Goal: Information Seeking & Learning: Learn about a topic

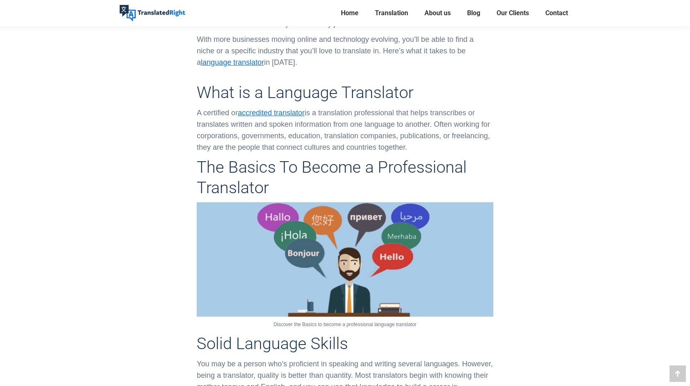
scroll to position [492, 0]
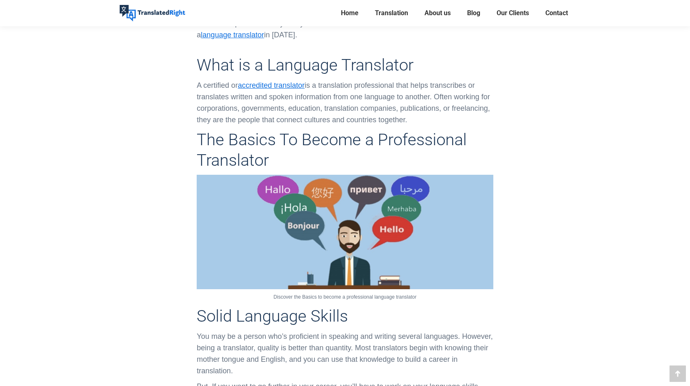
click at [360, 201] on img at bounding box center [345, 232] width 296 height 114
click at [297, 244] on img at bounding box center [345, 232] width 296 height 114
click at [403, 230] on img at bounding box center [345, 232] width 296 height 114
click at [325, 195] on img at bounding box center [345, 232] width 296 height 114
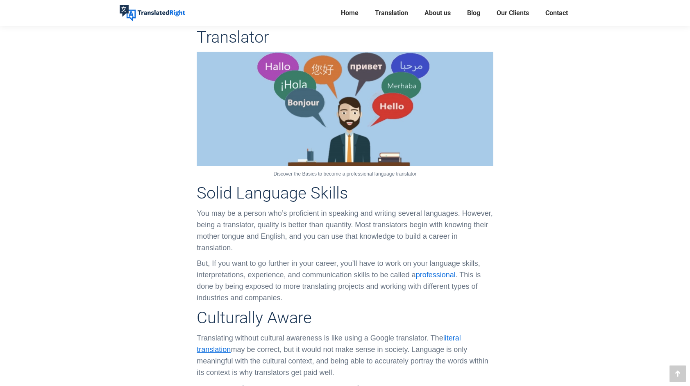
scroll to position [451, 0]
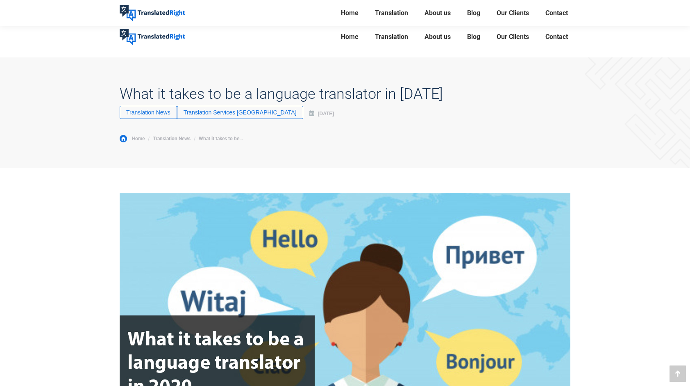
scroll to position [602, 0]
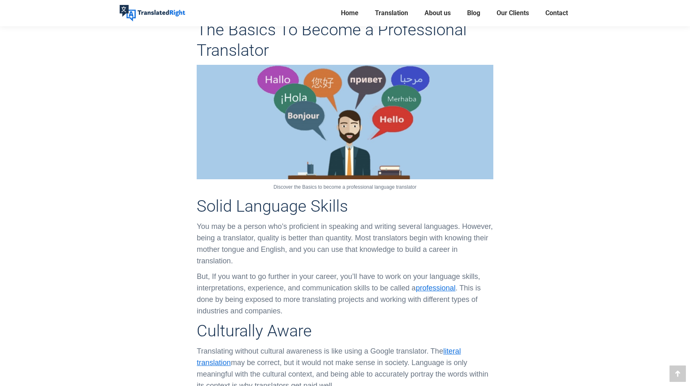
click at [380, 154] on img at bounding box center [345, 122] width 296 height 114
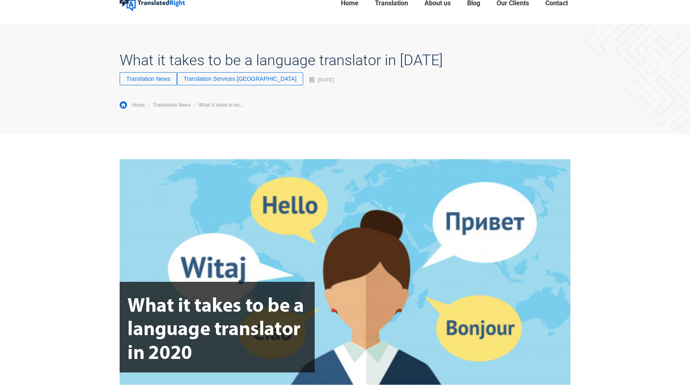
scroll to position [28, 0]
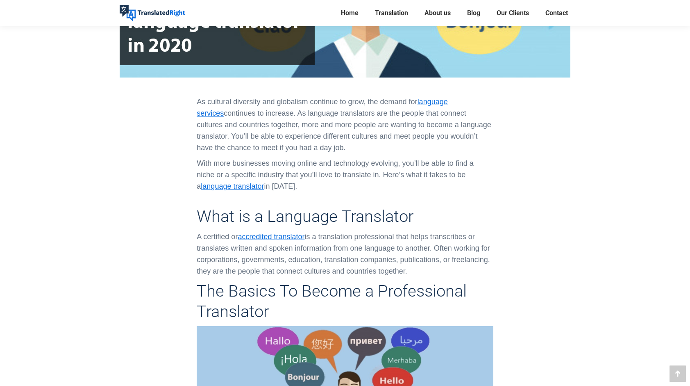
scroll to position [520, 0]
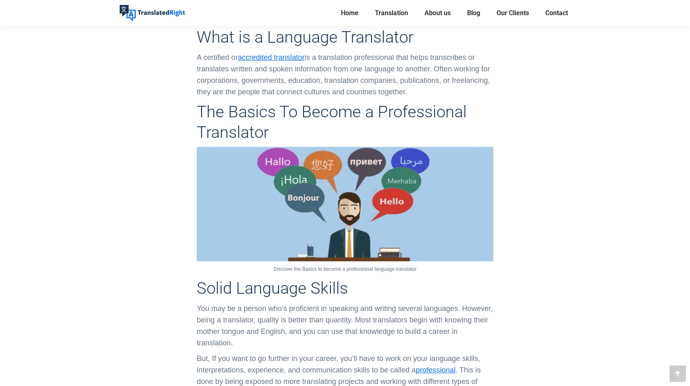
click at [371, 208] on img at bounding box center [345, 204] width 296 height 114
click at [373, 207] on img at bounding box center [345, 204] width 296 height 114
click at [393, 198] on img at bounding box center [345, 204] width 296 height 114
click at [393, 197] on img at bounding box center [345, 204] width 296 height 114
drag, startPoint x: 351, startPoint y: 212, endPoint x: 300, endPoint y: 185, distance: 57.6
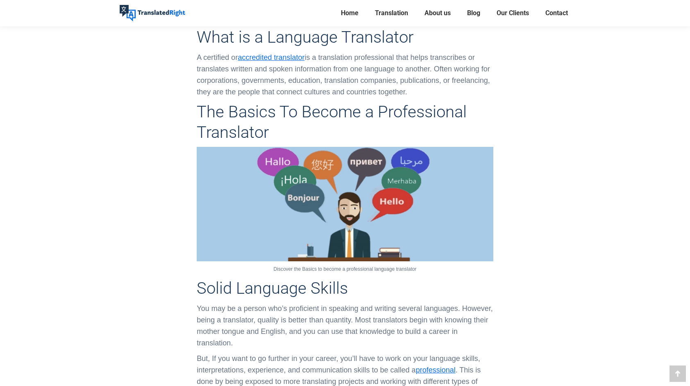
click at [300, 185] on img at bounding box center [345, 204] width 296 height 114
drag, startPoint x: 658, startPoint y: 0, endPoint x: 500, endPoint y: 39, distance: 162.3
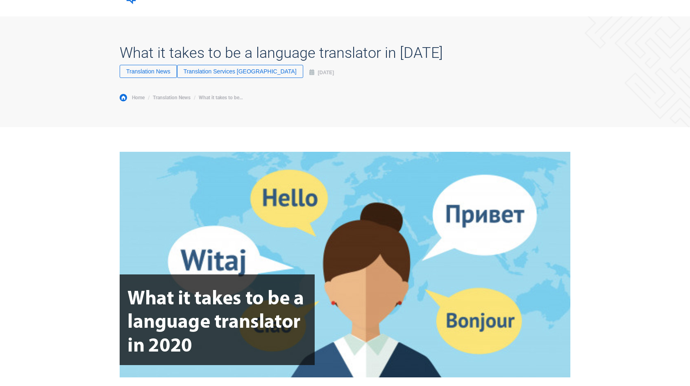
scroll to position [0, 0]
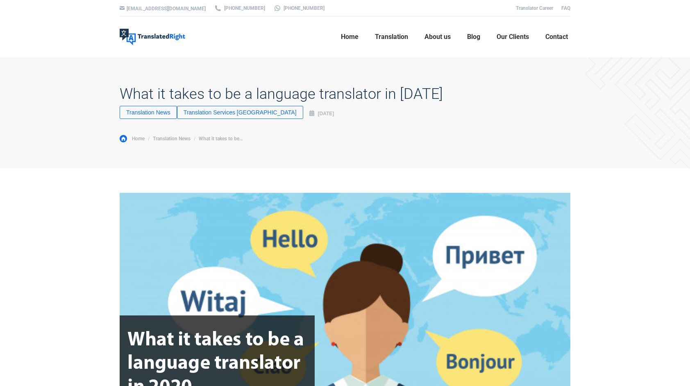
drag, startPoint x: 648, startPoint y: 0, endPoint x: 588, endPoint y: 246, distance: 252.8
drag, startPoint x: 586, startPoint y: 0, endPoint x: 337, endPoint y: 182, distance: 308.4
click at [337, 215] on img at bounding box center [345, 306] width 451 height 226
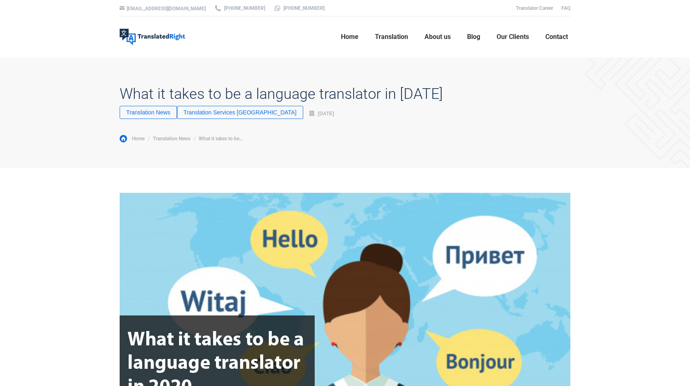
click at [337, 215] on img at bounding box center [345, 306] width 451 height 226
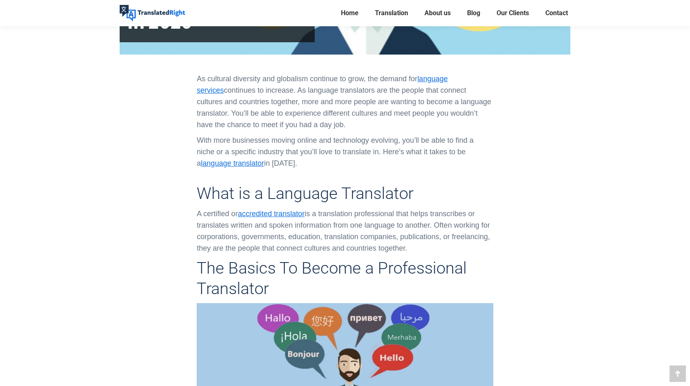
scroll to position [533, 0]
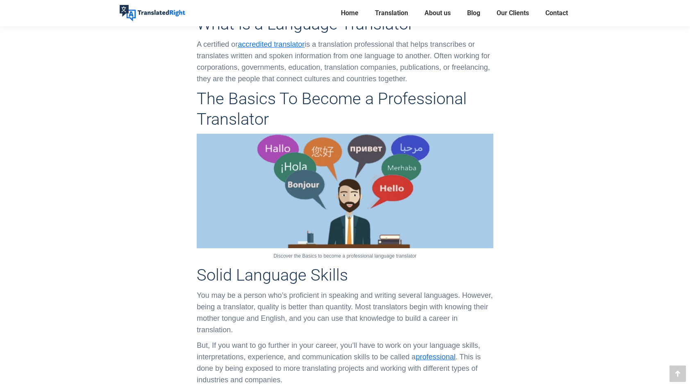
click at [395, 219] on img at bounding box center [345, 191] width 296 height 114
click at [363, 258] on p "Discover the Basics to become a professional language translator" at bounding box center [345, 255] width 296 height 9
click at [371, 223] on img at bounding box center [345, 191] width 296 height 114
click at [360, 223] on img at bounding box center [345, 191] width 296 height 114
click at [360, 222] on img at bounding box center [345, 191] width 296 height 114
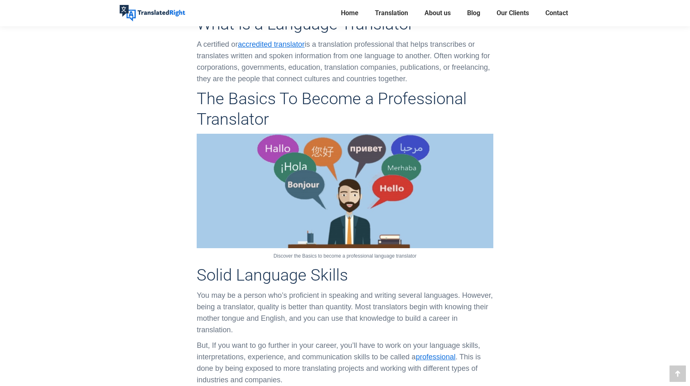
drag, startPoint x: 351, startPoint y: 194, endPoint x: 360, endPoint y: 196, distance: 8.4
click at [351, 195] on img at bounding box center [345, 191] width 296 height 114
